Goal: Task Accomplishment & Management: Use online tool/utility

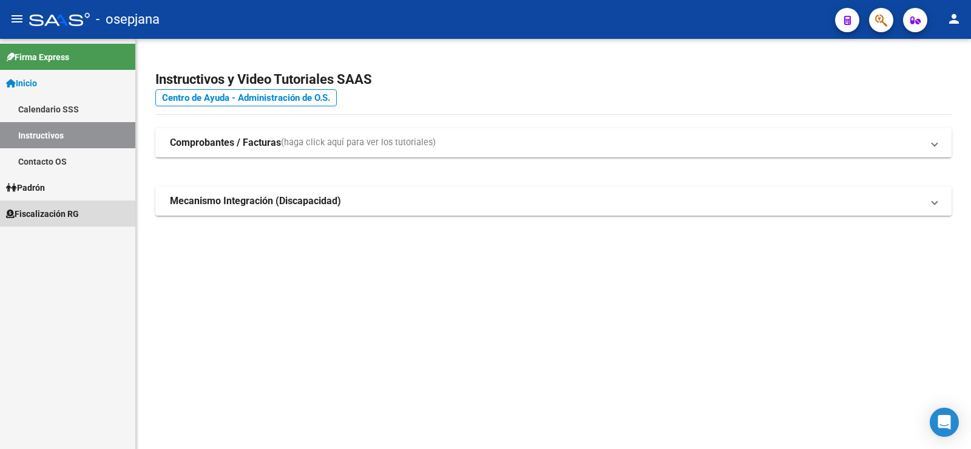
click at [40, 213] on span "Fiscalización RG" at bounding box center [42, 213] width 73 height 13
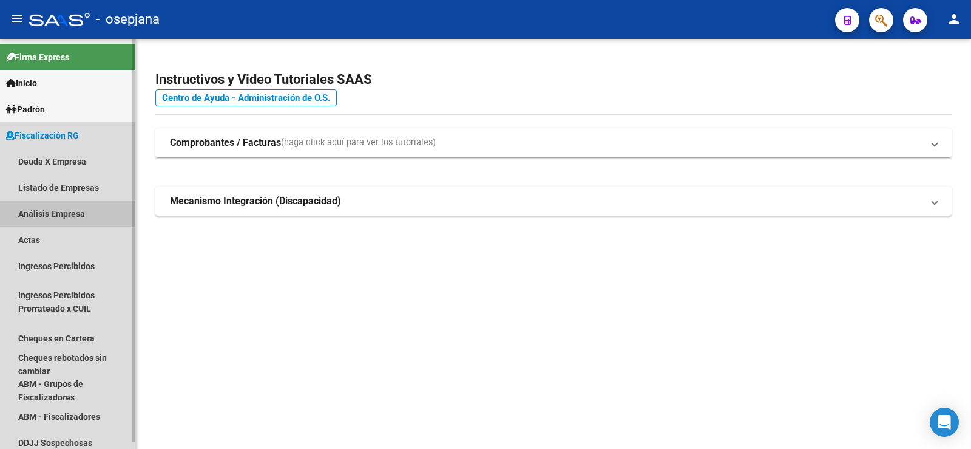
click at [36, 213] on link "Análisis Empresa" at bounding box center [67, 213] width 135 height 26
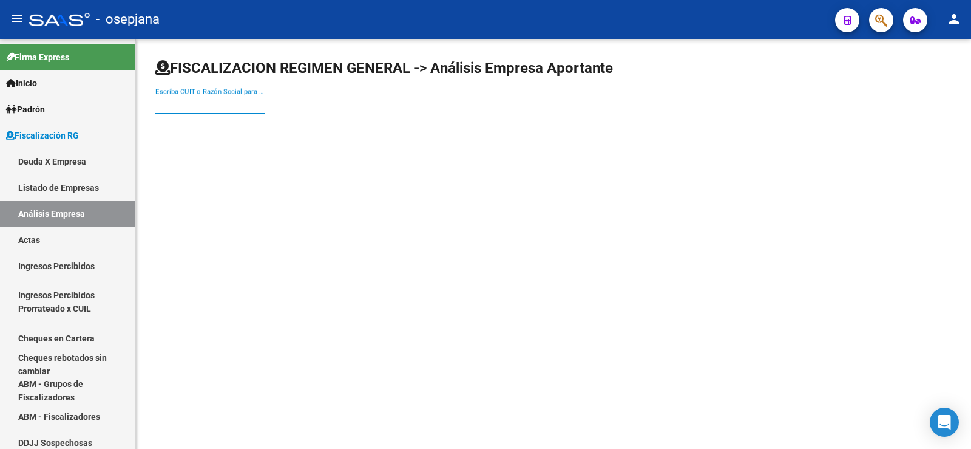
click at [197, 106] on input "Escriba CUIT o Razón Social para buscar" at bounding box center [209, 104] width 109 height 11
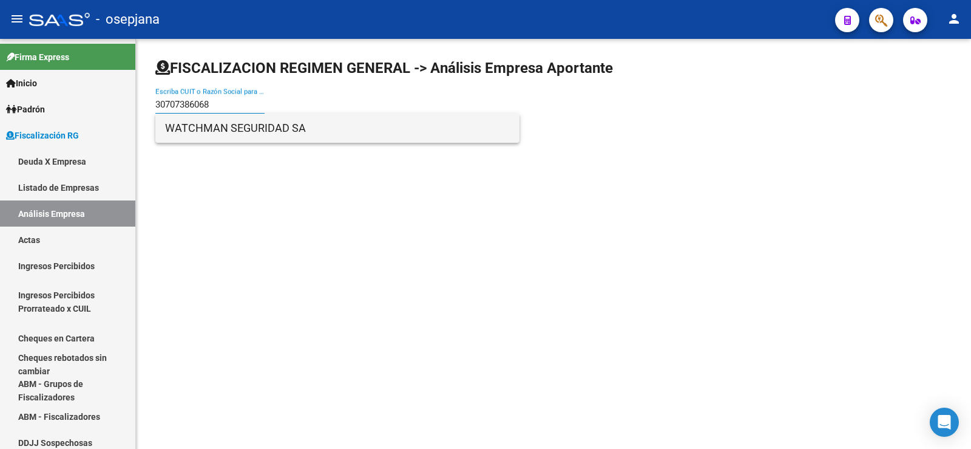
type input "30707386068"
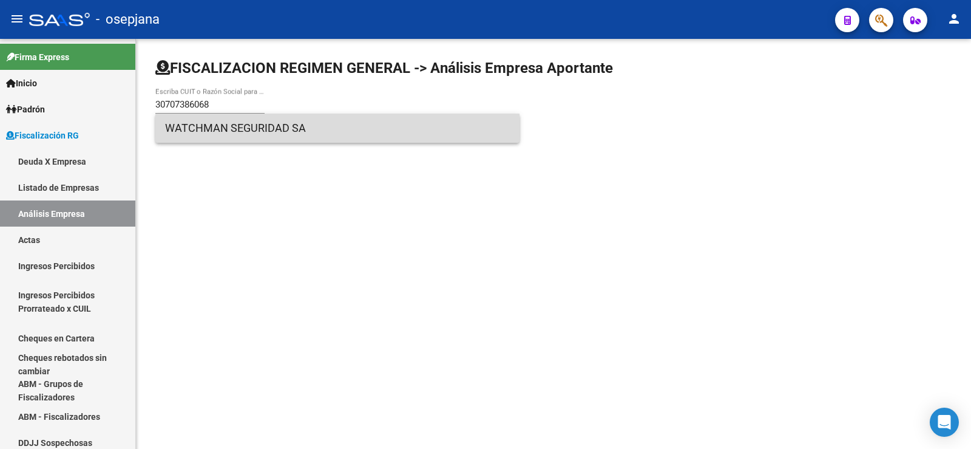
click at [206, 123] on span "WATCHMAN SEGURIDAD SA" at bounding box center [337, 128] width 345 height 29
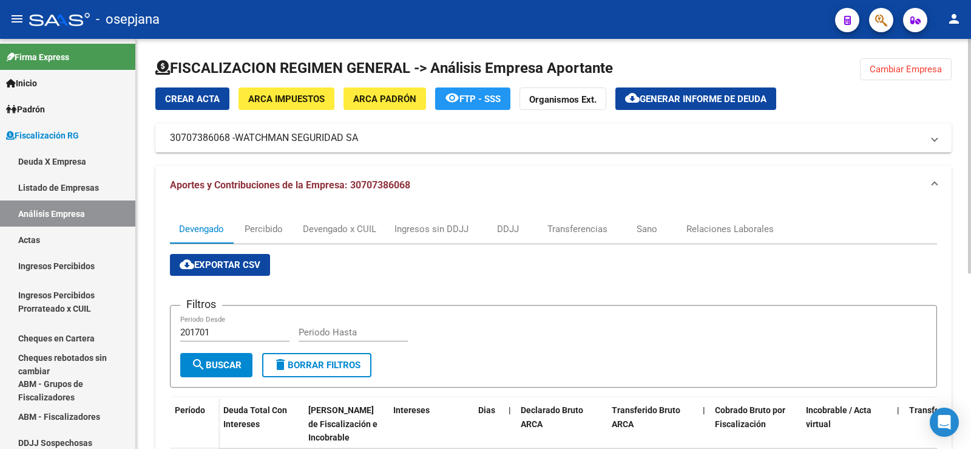
click at [902, 74] on span "Cambiar Empresa" at bounding box center [906, 69] width 72 height 11
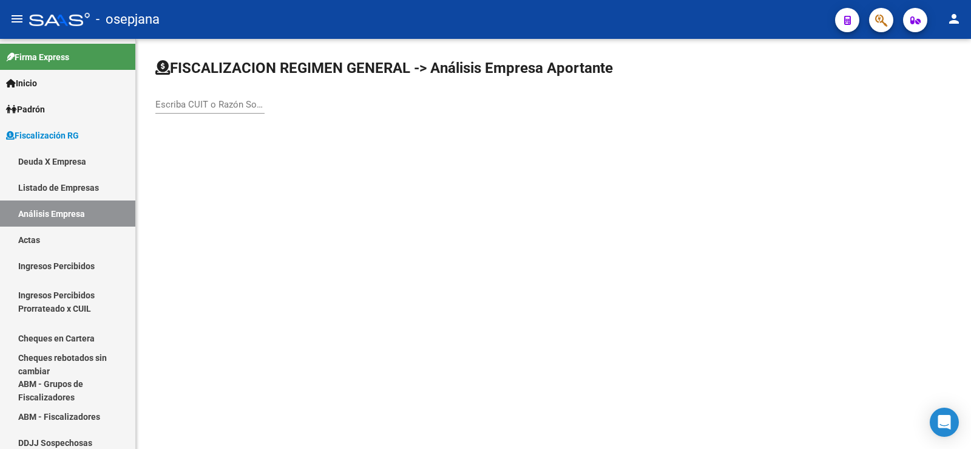
click at [206, 112] on div "Escriba CUIT o Razón Social para buscar" at bounding box center [209, 100] width 109 height 26
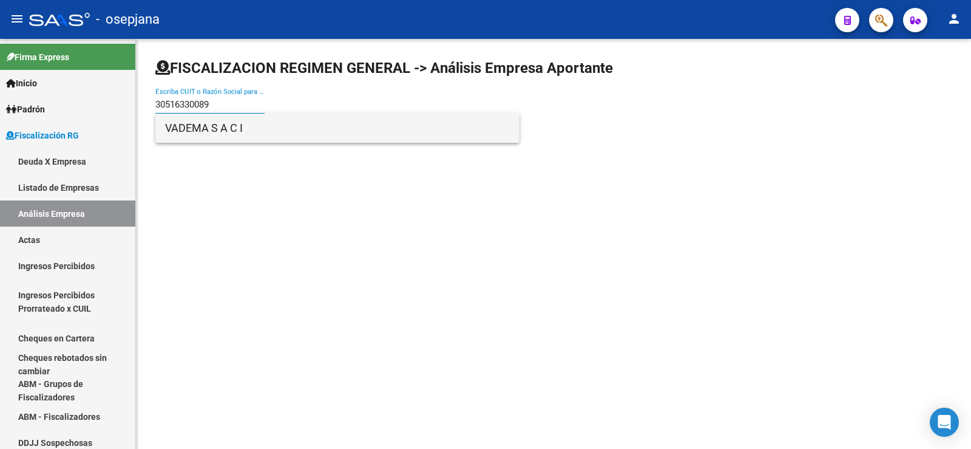
type input "30516330089"
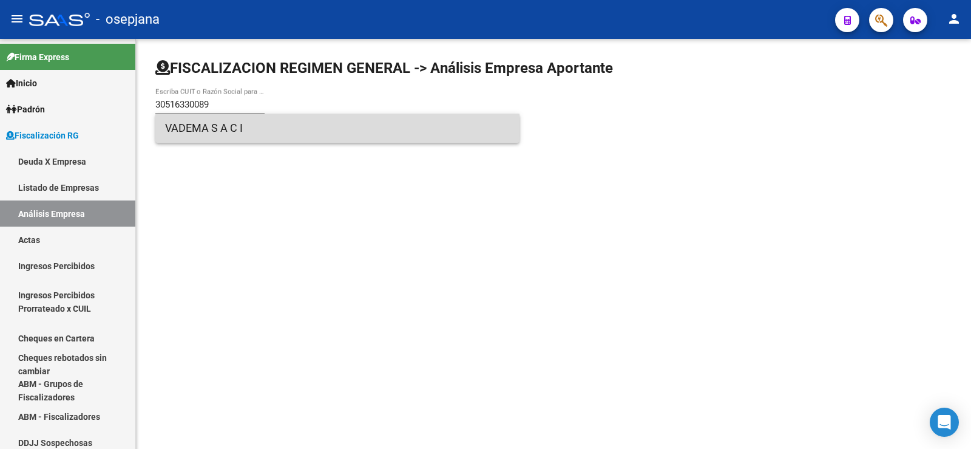
click at [181, 128] on span "VADEMA S A C I" at bounding box center [337, 128] width 345 height 29
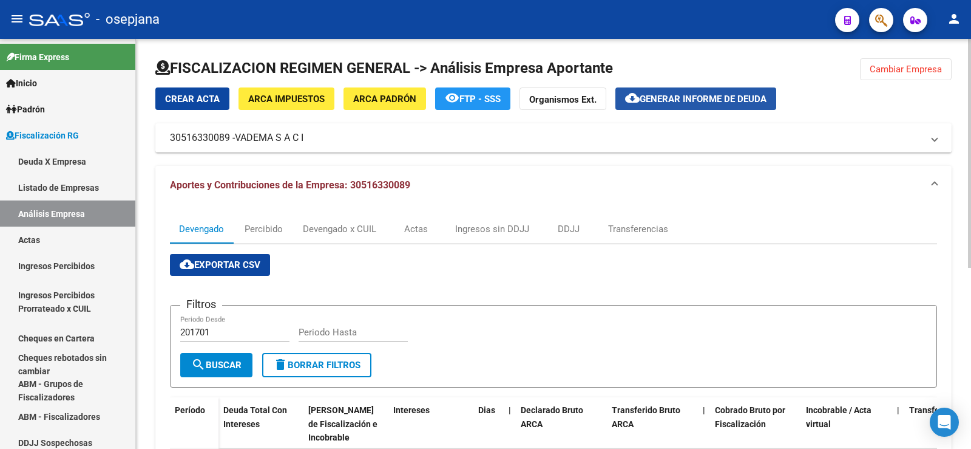
click at [677, 97] on span "Generar informe de deuda" at bounding box center [703, 99] width 127 height 11
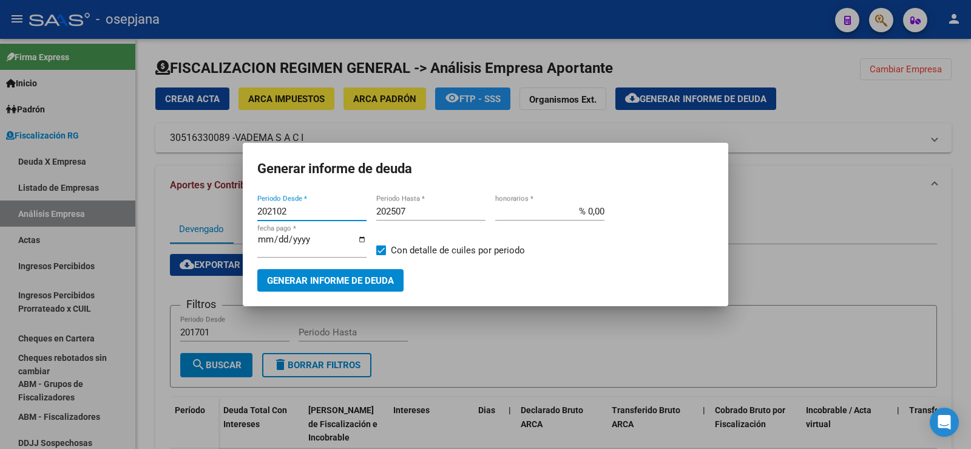
click at [276, 212] on input "202102" at bounding box center [311, 211] width 109 height 11
type input "202208"
click at [407, 209] on input "202507" at bounding box center [430, 211] width 109 height 11
type input "202509"
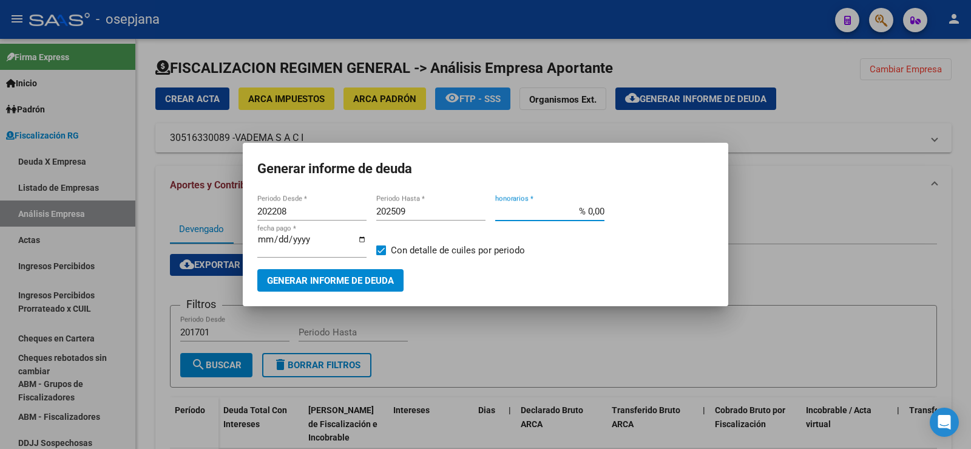
click at [593, 206] on input "% 0,00" at bounding box center [549, 211] width 109 height 11
type input "% 10,00"
click at [279, 241] on input "[DATE]" at bounding box center [311, 243] width 109 height 19
type input "[DATE]"
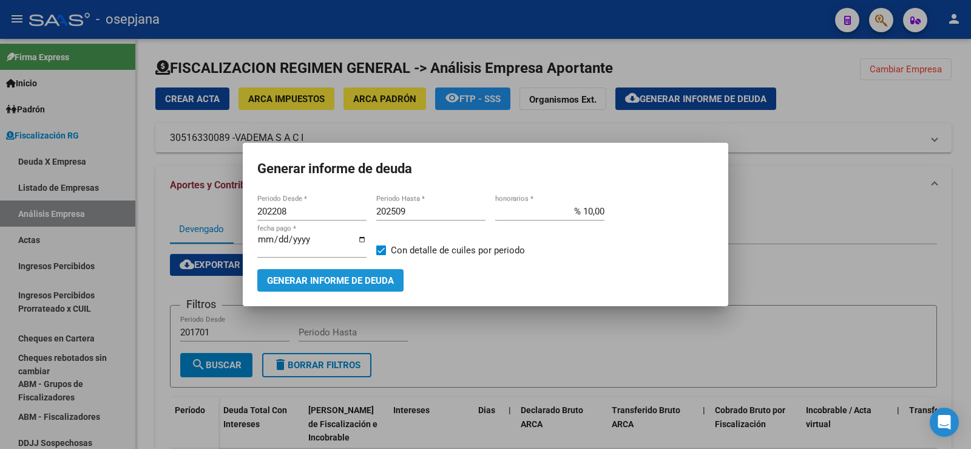
click at [311, 279] on span "Generar informe de deuda" at bounding box center [330, 280] width 127 height 11
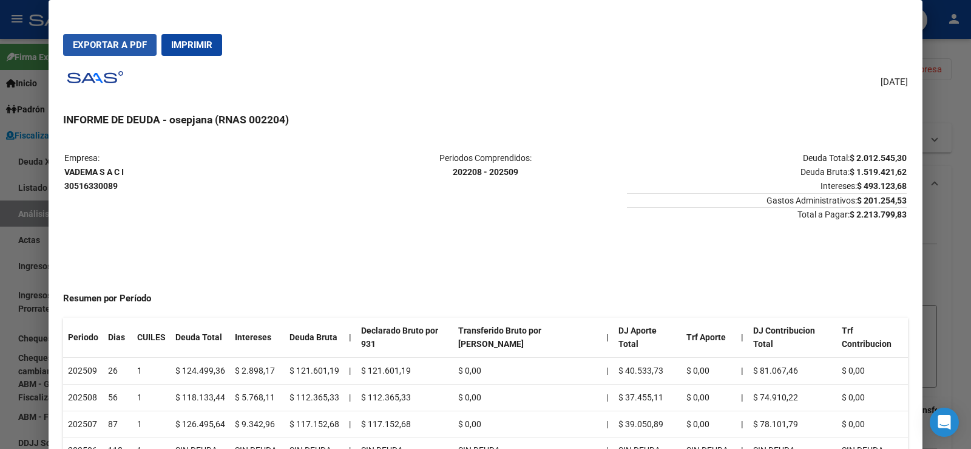
click at [105, 43] on span "Exportar a PDF" at bounding box center [110, 44] width 74 height 11
